Goal: Task Accomplishment & Management: Use online tool/utility

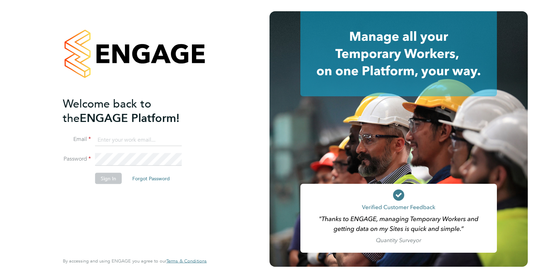
click at [141, 137] on input at bounding box center [138, 139] width 87 height 13
type input "[PERSON_NAME][EMAIL_ADDRESS][PERSON_NAME][DOMAIN_NAME]"
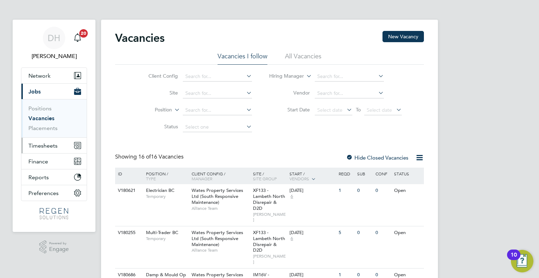
click at [44, 144] on span "Timesheets" at bounding box center [42, 145] width 29 height 7
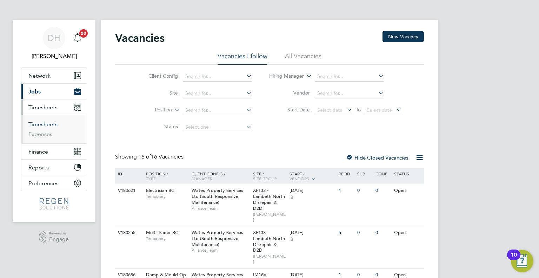
click at [41, 121] on link "Timesheets" at bounding box center [42, 124] width 29 height 7
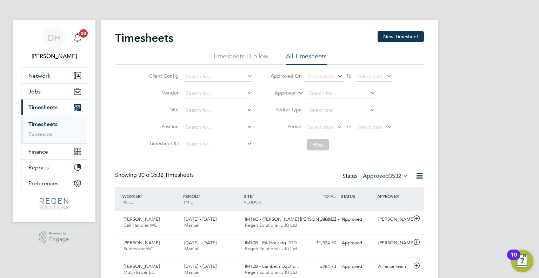
click at [390, 177] on span "3532" at bounding box center [395, 175] width 13 height 7
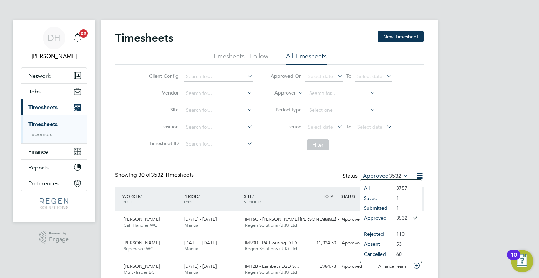
click at [380, 207] on li "Submitted" at bounding box center [376, 208] width 32 height 10
